Goal: Transaction & Acquisition: Purchase product/service

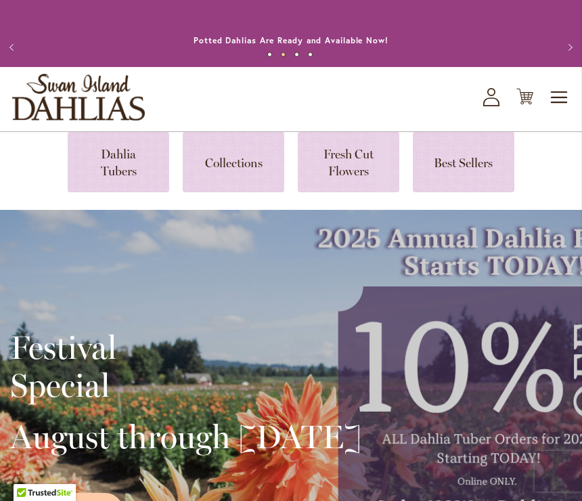
click at [114, 172] on link at bounding box center [119, 162] width 102 height 60
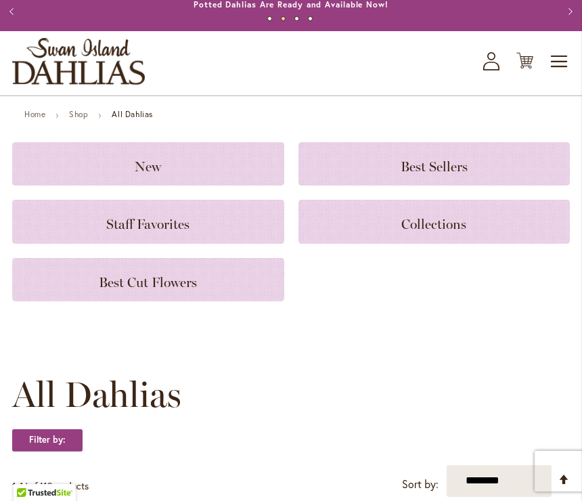
scroll to position [35, 0]
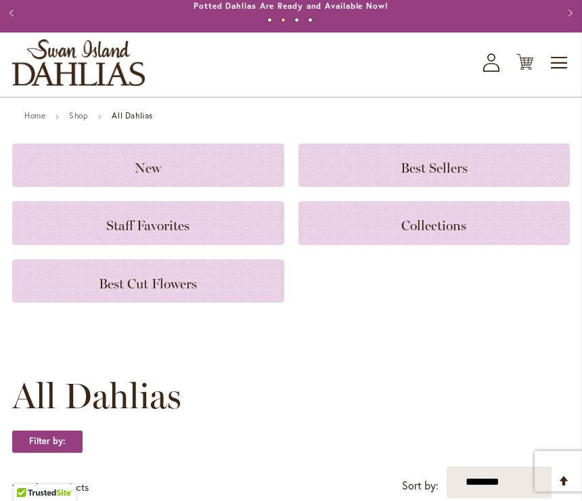
click at [223, 278] on h3 "Best Cut Flowers" at bounding box center [148, 281] width 240 height 15
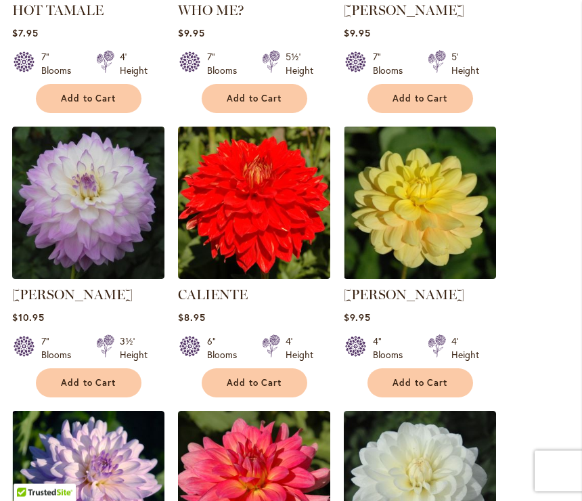
scroll to position [519, 0]
click at [90, 387] on span "Add to Cart" at bounding box center [89, 383] width 56 height 12
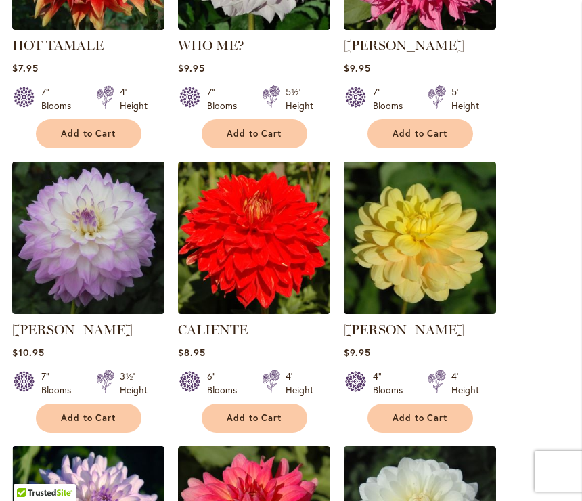
click at [102, 418] on span "Add to Cart" at bounding box center [89, 418] width 56 height 12
click at [98, 418] on span "Add to Cart" at bounding box center [89, 418] width 56 height 12
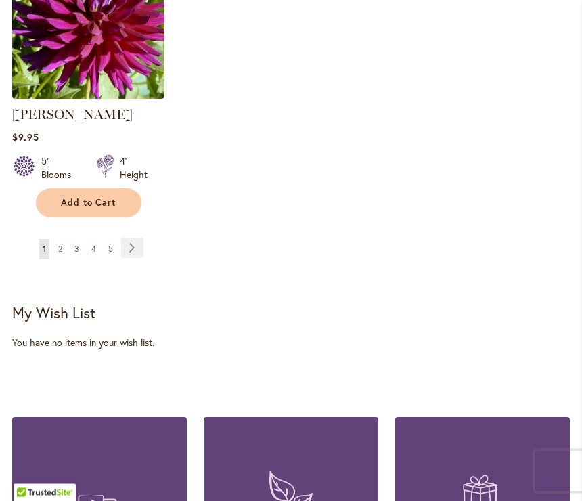
scroll to position [1873, 0]
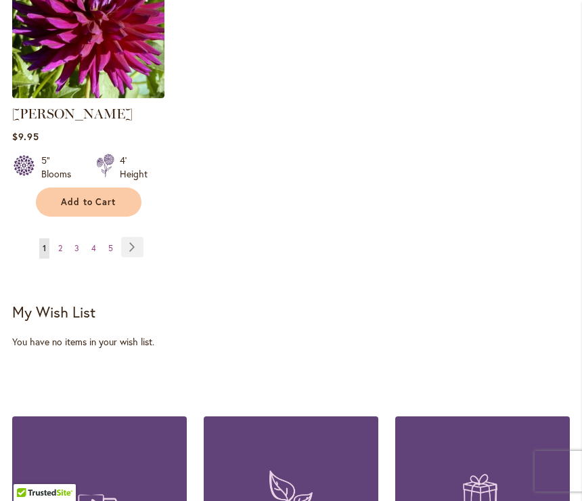
click at [136, 244] on link "Page Next" at bounding box center [132, 247] width 22 height 20
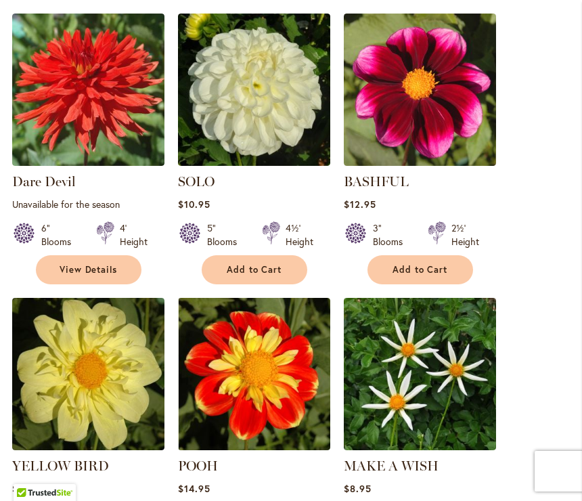
scroll to position [634, 0]
